Goal: Task Accomplishment & Management: Complete application form

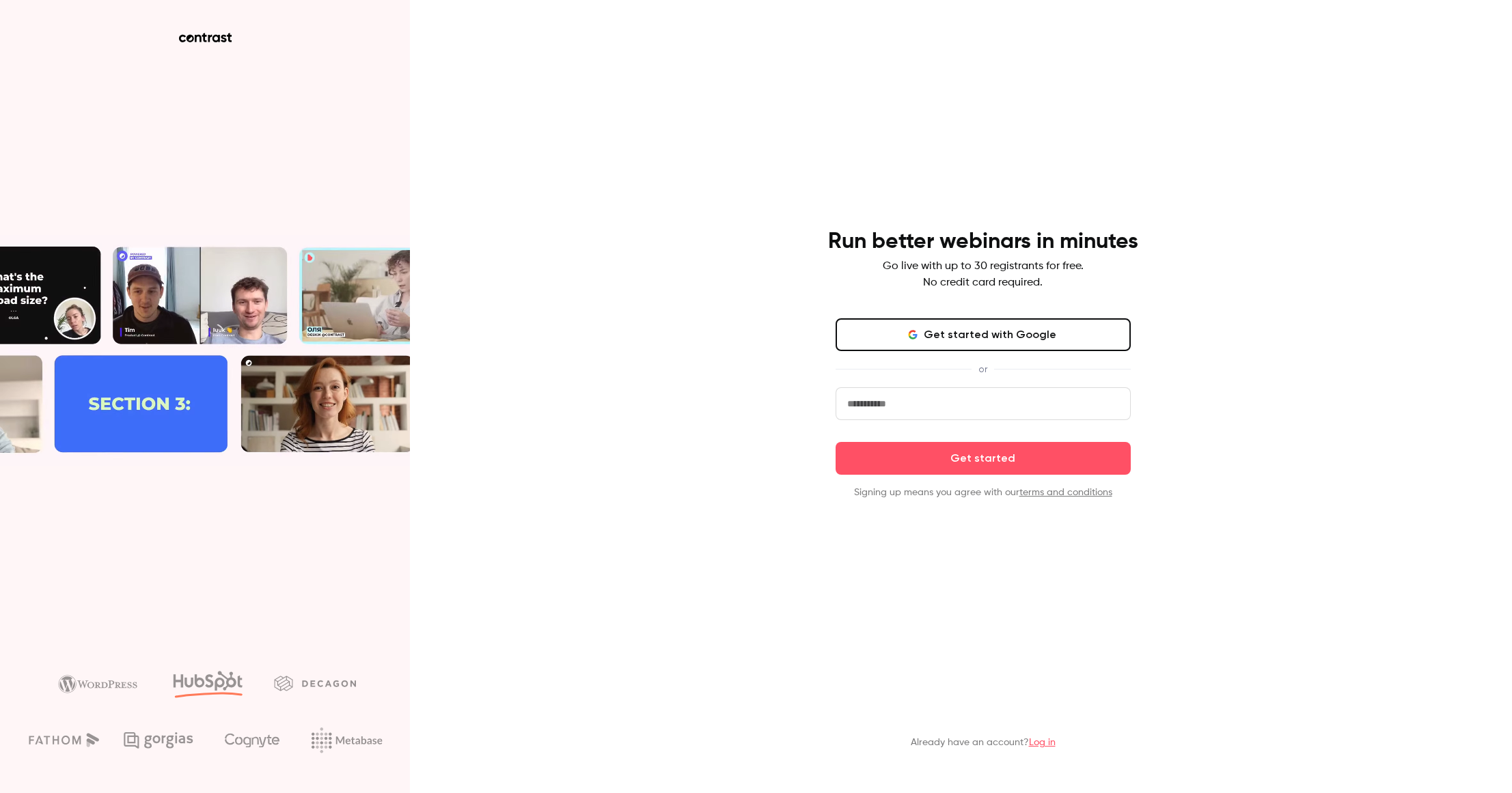
click at [955, 344] on button "Get started with Google" at bounding box center [984, 335] width 296 height 33
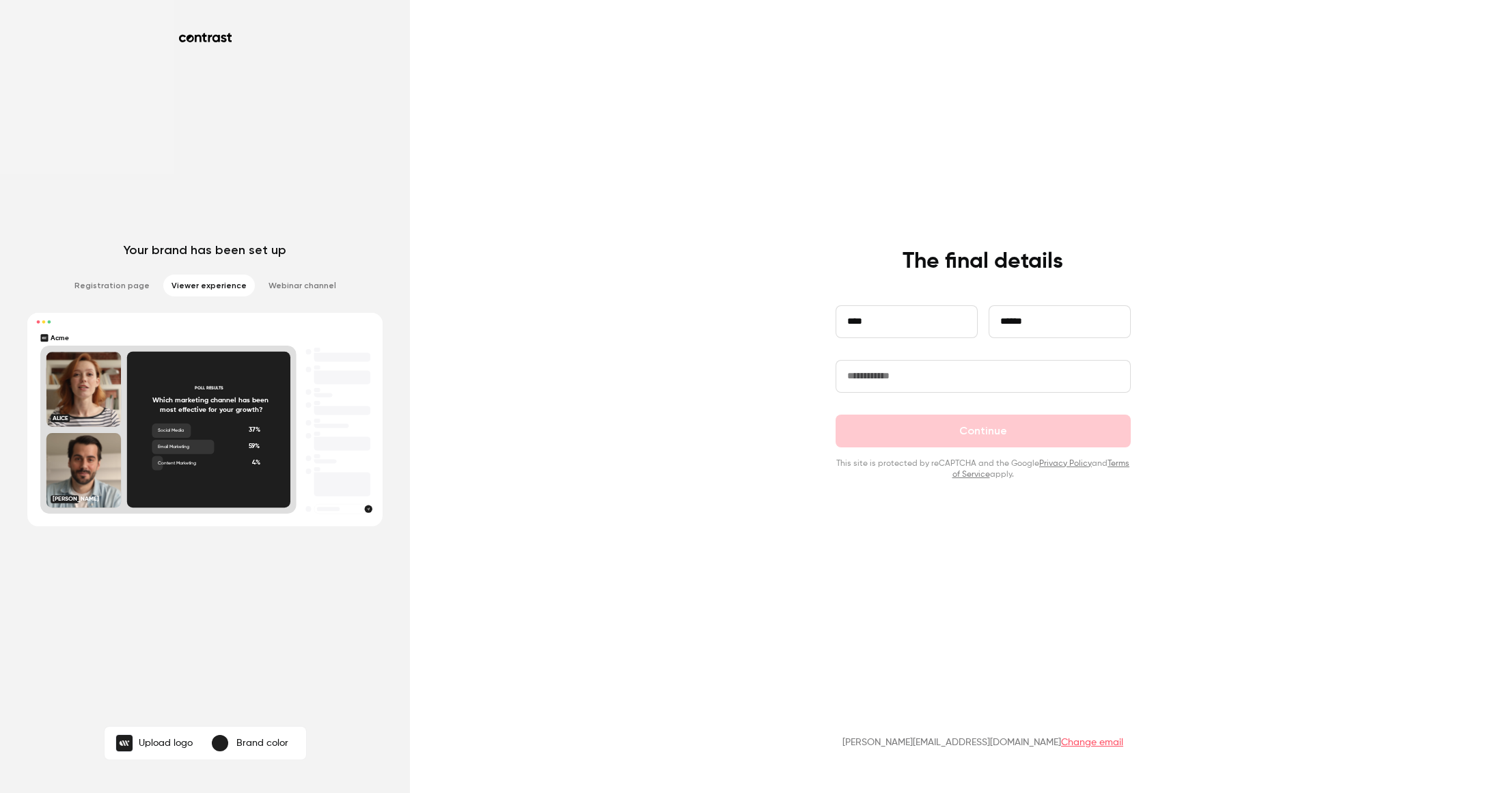
click at [896, 387] on input "text" at bounding box center [984, 377] width 296 height 33
type input "**********"
click at [943, 429] on button "Continue" at bounding box center [984, 431] width 296 height 33
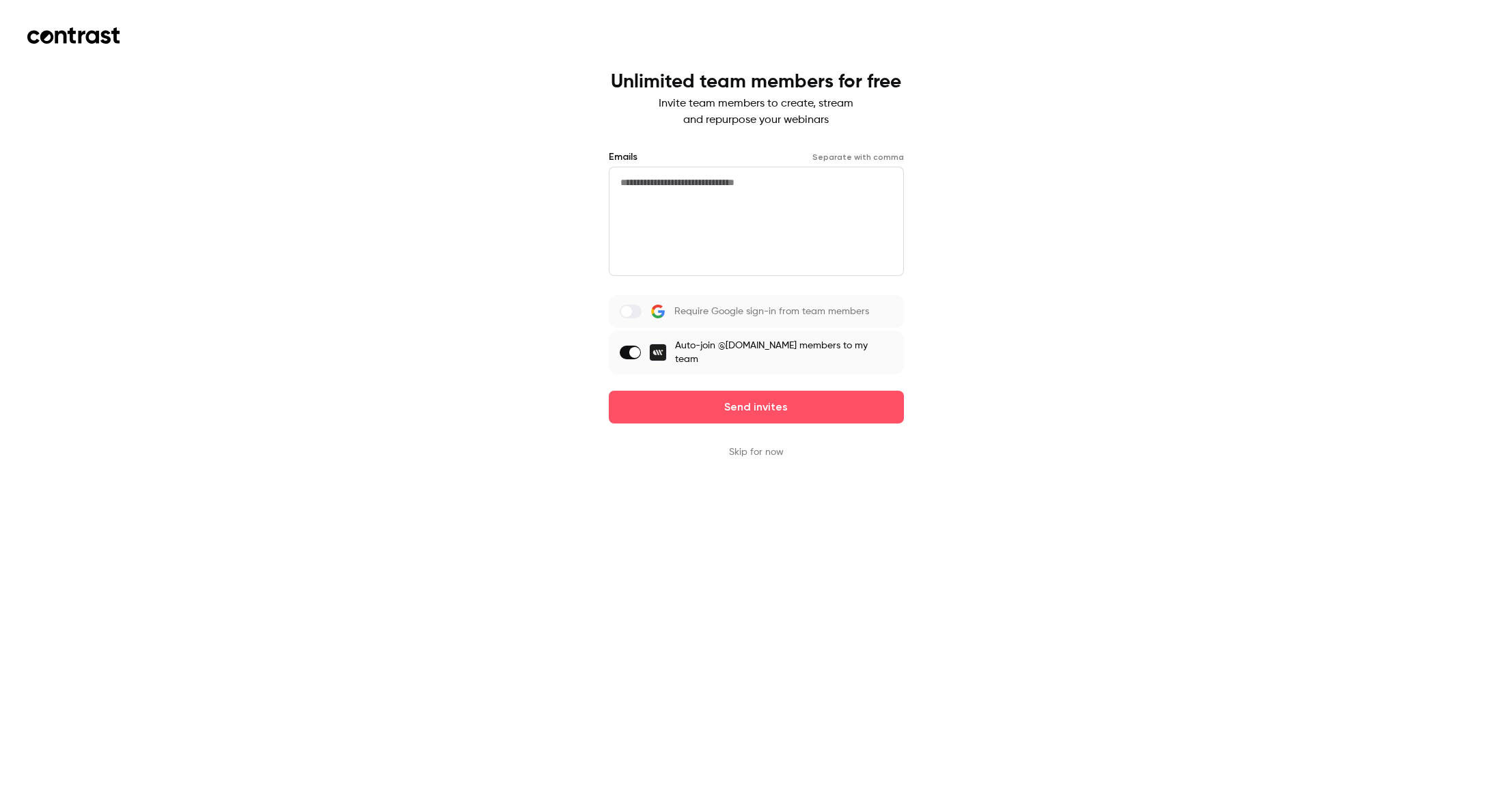
click at [683, 206] on textarea at bounding box center [757, 221] width 296 height 110
type textarea "*"
click at [768, 451] on div "Unlimited team members for free Invite team members to create, stream and repur…" at bounding box center [757, 265] width 296 height 388
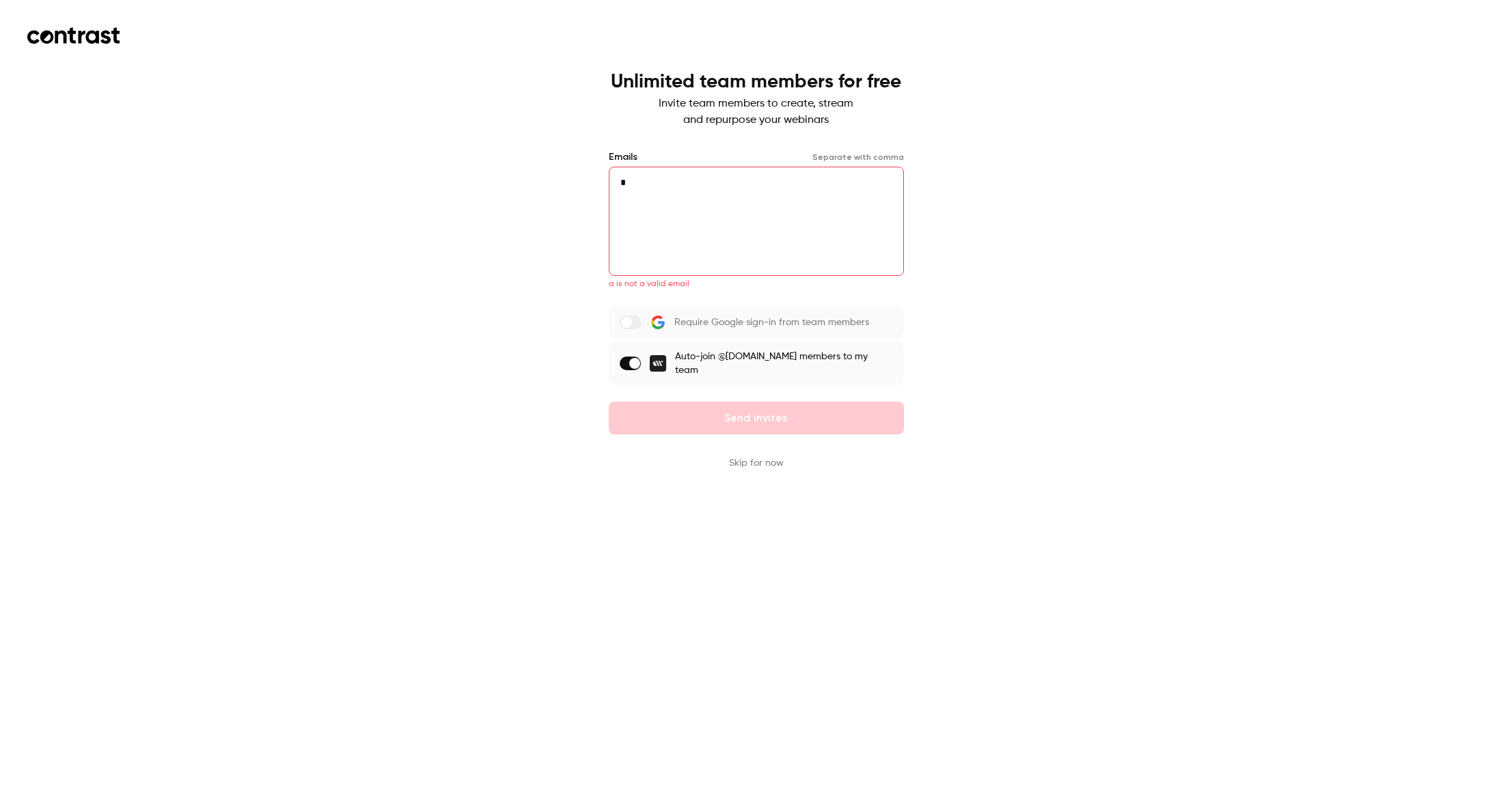
click at [752, 466] on button "Skip for now" at bounding box center [756, 463] width 54 height 13
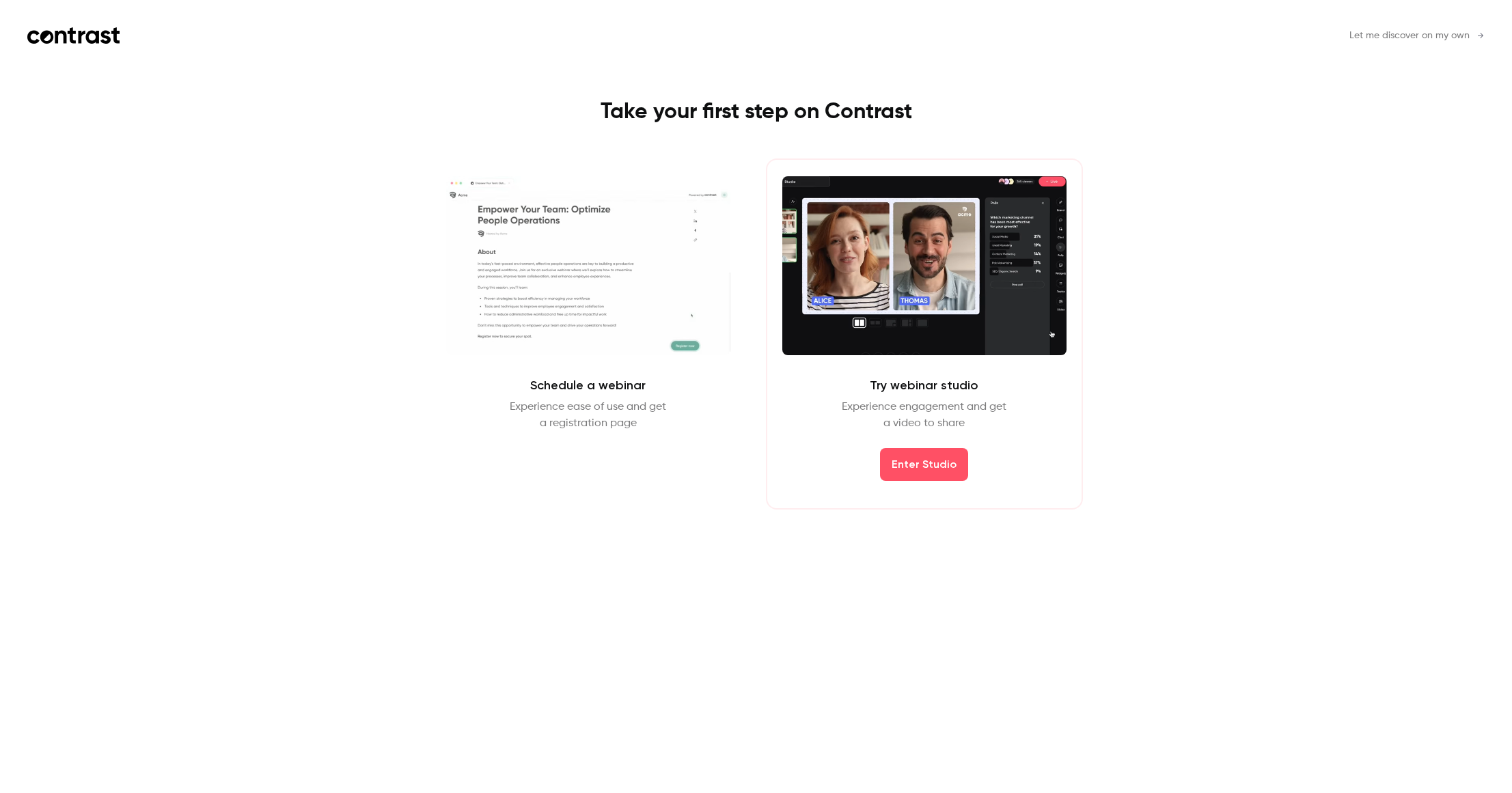
drag, startPoint x: 596, startPoint y: 464, endPoint x: 822, endPoint y: 464, distance: 226.0
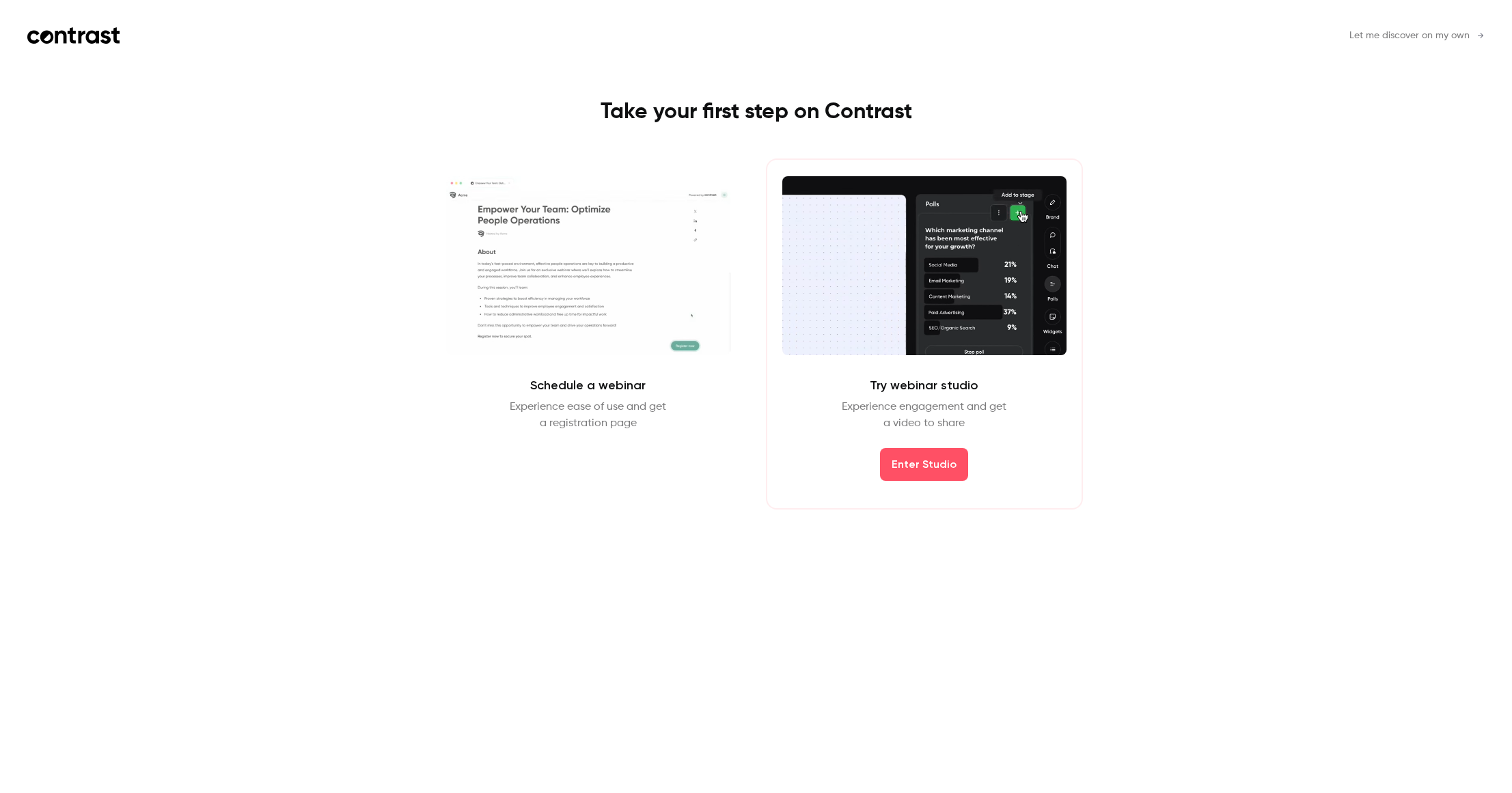
click at [822, 464] on div "Schedule a webinar Experience ease of use and get a registration page Schedule …" at bounding box center [756, 333] width 708 height 351
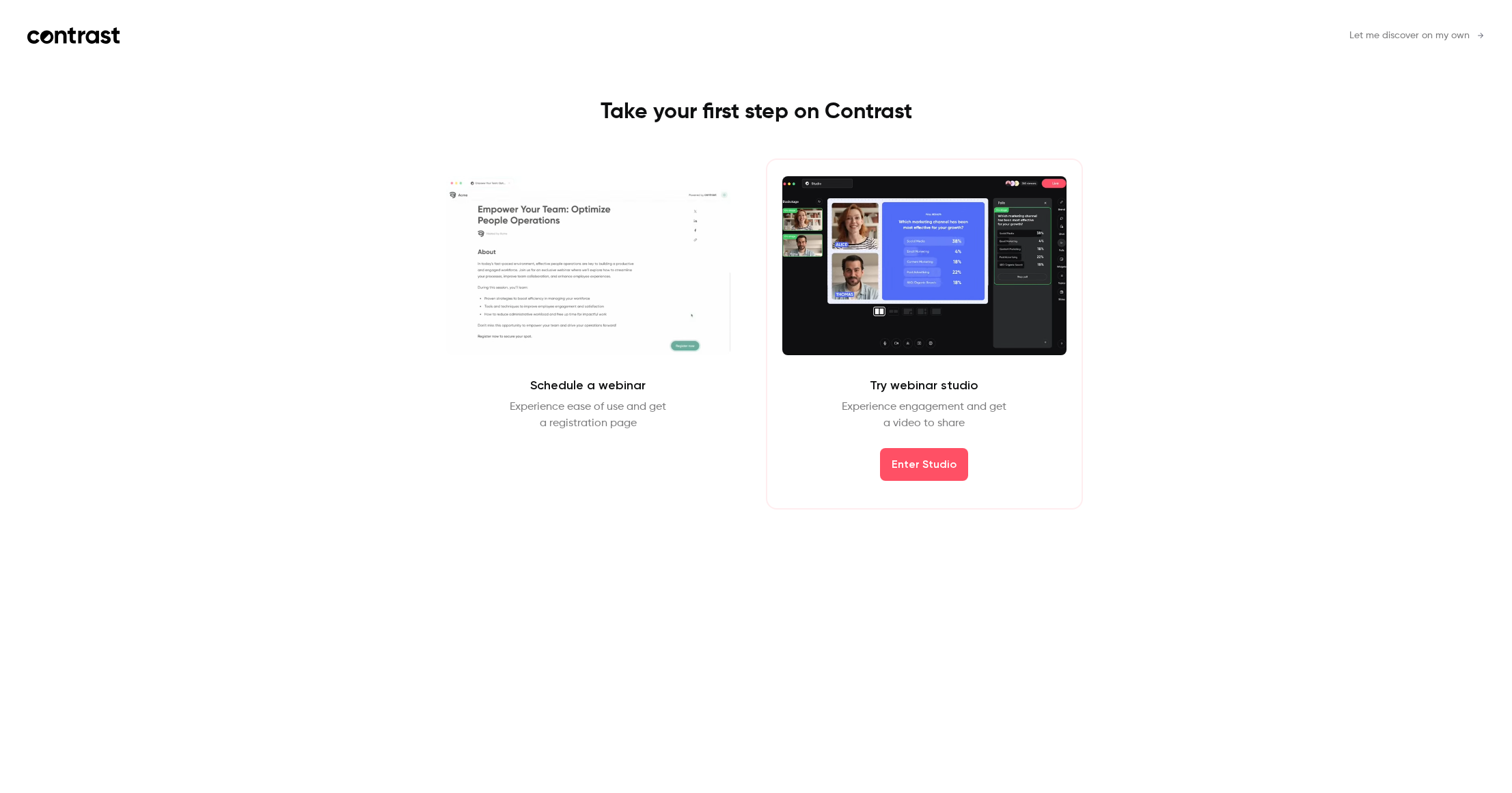
click at [1430, 33] on span "Let me discover on my own" at bounding box center [1409, 35] width 120 height 14
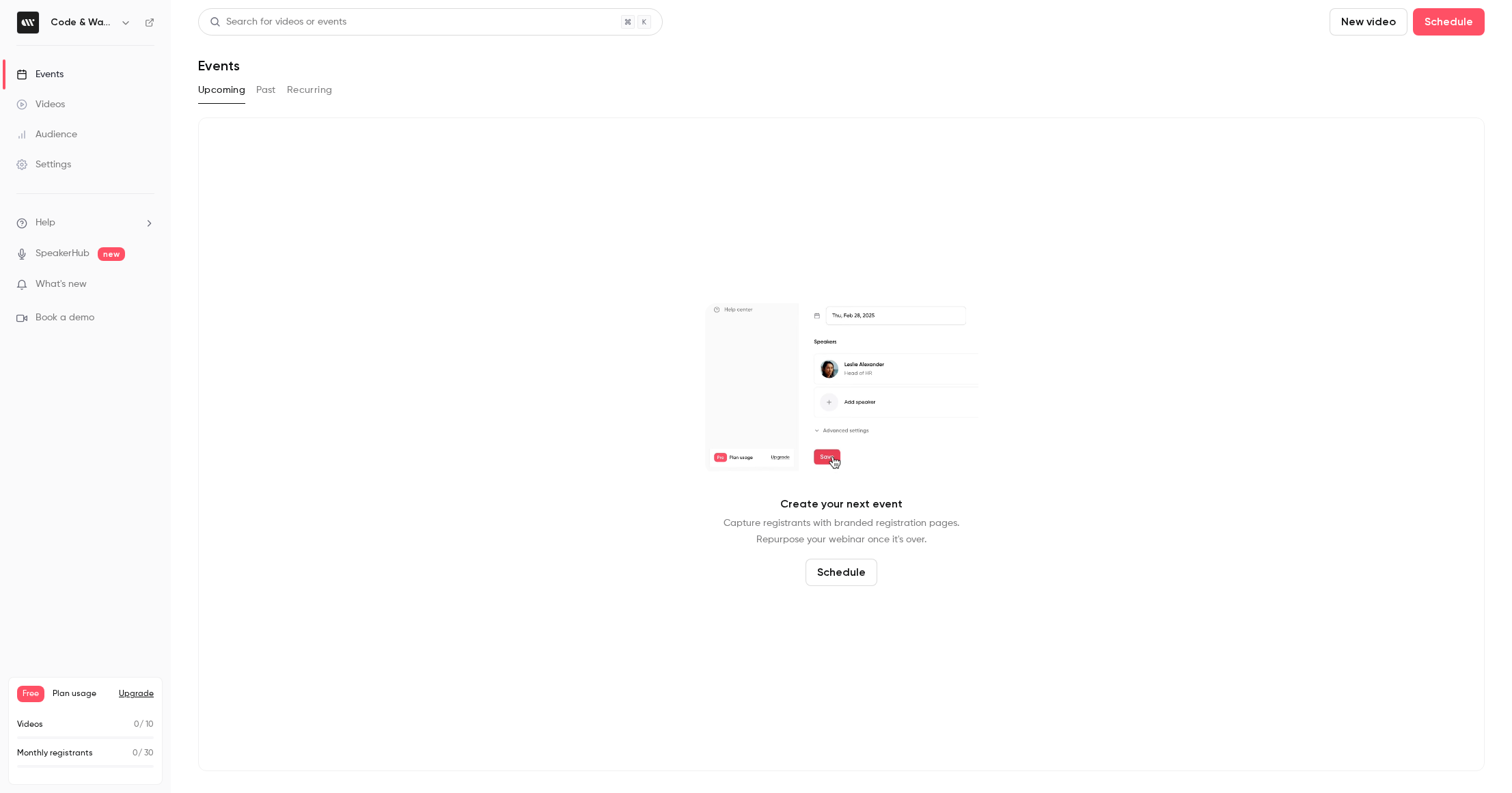
click at [55, 98] on div "Videos" at bounding box center [40, 104] width 49 height 13
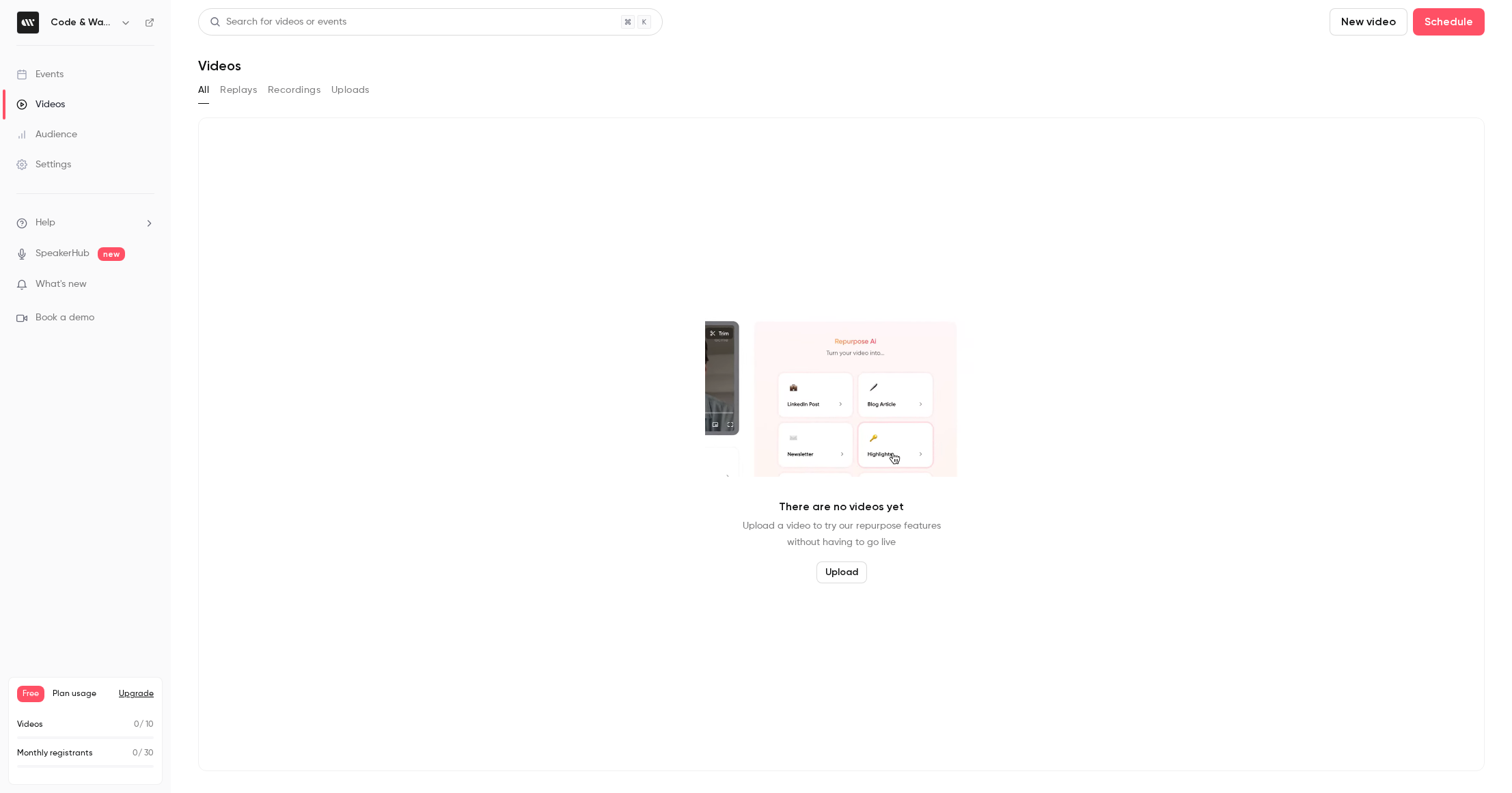
click at [63, 130] on div "Audience" at bounding box center [46, 134] width 60 height 13
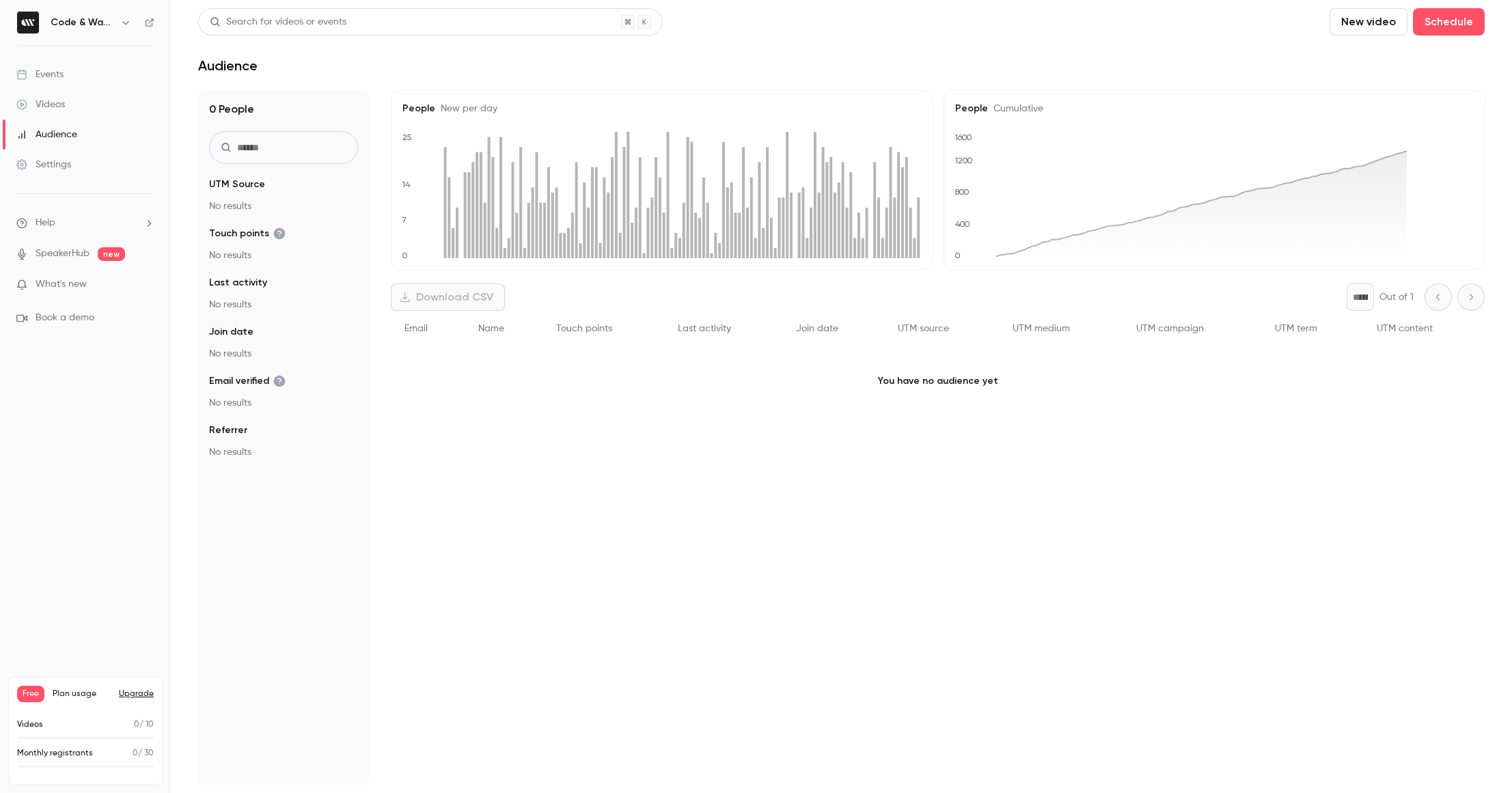
click at [66, 166] on div "Settings" at bounding box center [43, 165] width 54 height 13
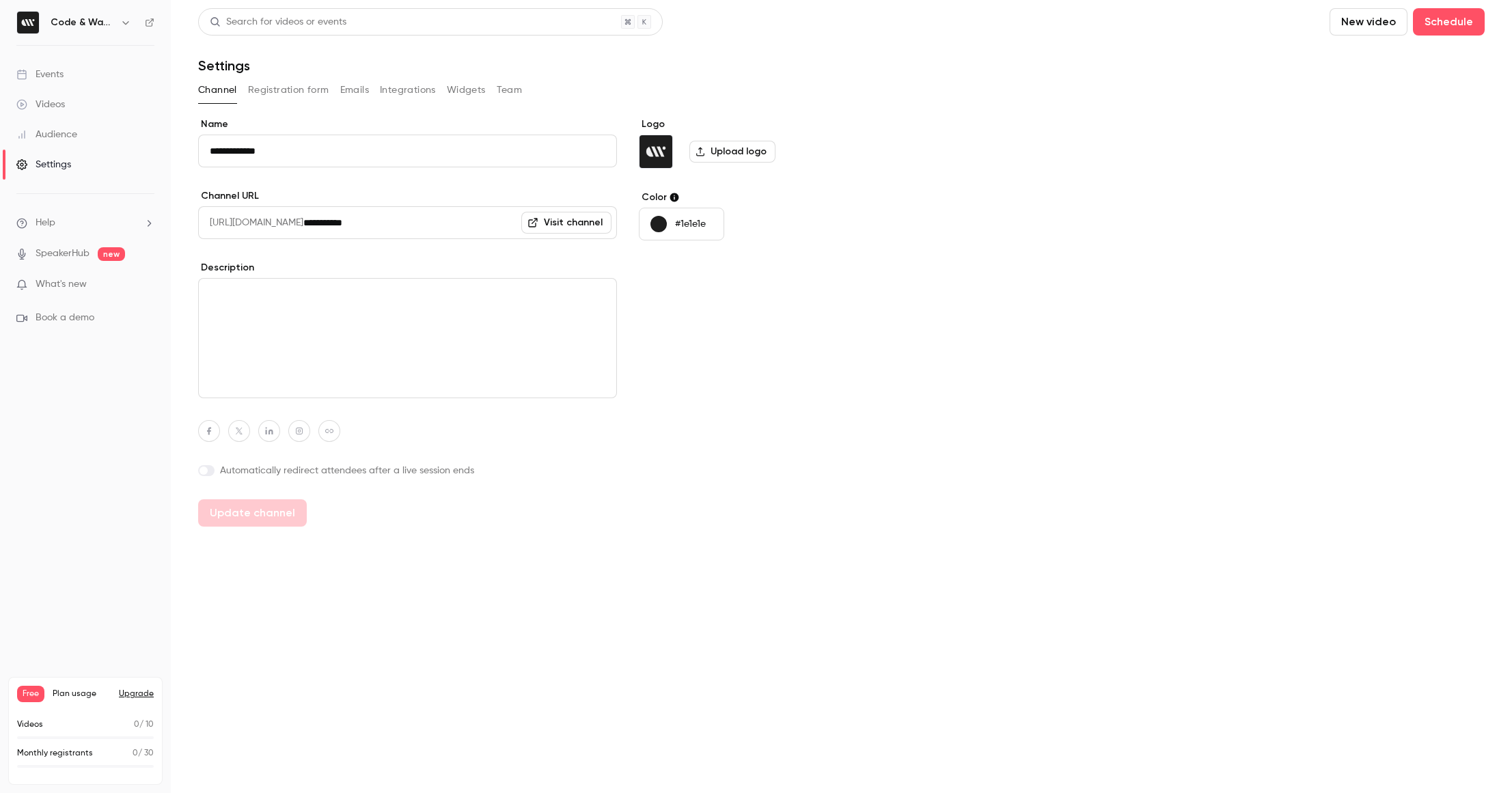
click at [62, 287] on span "What's new" at bounding box center [61, 284] width 51 height 14
click at [53, 219] on div at bounding box center [756, 396] width 1512 height 793
click at [53, 219] on span "Help" at bounding box center [46, 222] width 20 height 14
click at [57, 245] on div at bounding box center [756, 396] width 1512 height 793
click at [61, 260] on link "SpeakerHub" at bounding box center [63, 254] width 54 height 14
